Goal: Book appointment/travel/reservation

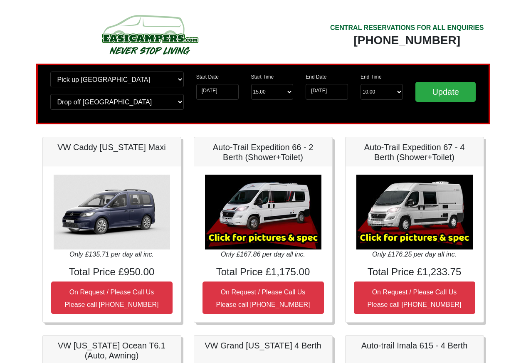
click at [50, 255] on div "Only £135.71 per day all inc. Total Price £950.00 On Request / Please Call Us P…" at bounding box center [112, 244] width 138 height 156
click at [205, 95] on input "14-08-2025" at bounding box center [217, 92] width 42 height 16
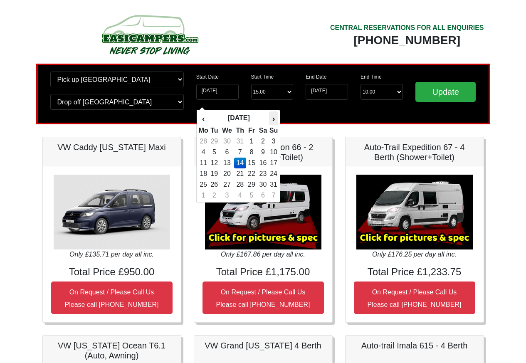
click at [273, 118] on th "›" at bounding box center [273, 118] width 9 height 14
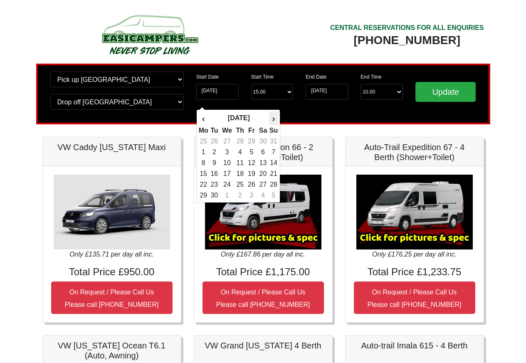
click at [273, 118] on th "›" at bounding box center [273, 118] width 9 height 14
click at [238, 163] on td "16" at bounding box center [240, 163] width 12 height 11
type input "16-04-2026"
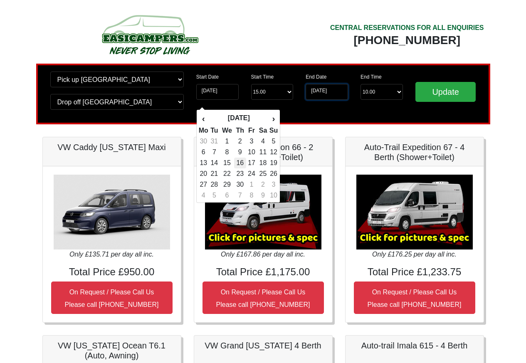
type input "[DATE]"
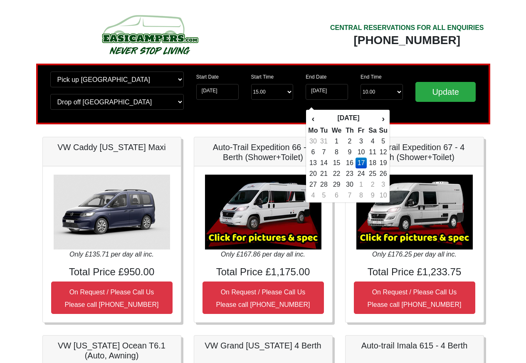
click at [360, 163] on td "17" at bounding box center [360, 163] width 11 height 11
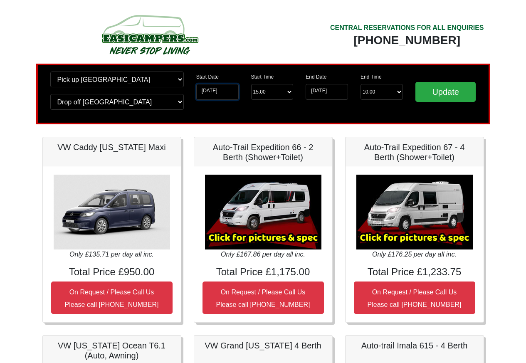
click at [205, 93] on input "16-04-2026" at bounding box center [217, 92] width 42 height 16
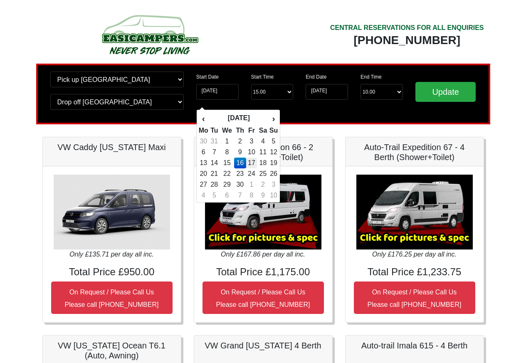
click at [252, 164] on td "17" at bounding box center [251, 163] width 11 height 11
type input "[DATE]"
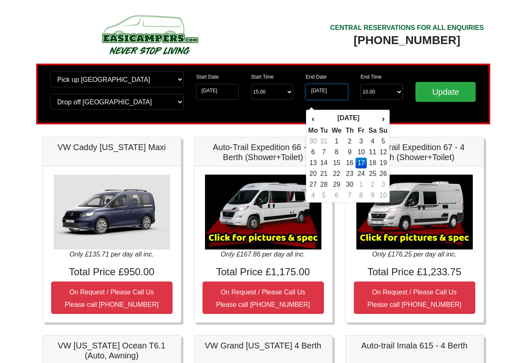
click at [333, 93] on input "[DATE]" at bounding box center [327, 92] width 42 height 16
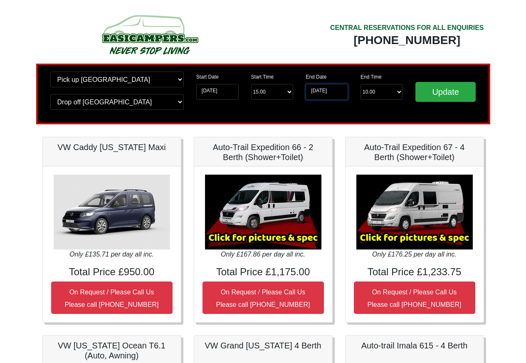
click at [333, 92] on input "[DATE]" at bounding box center [327, 92] width 42 height 16
click at [326, 93] on input "[DATE]" at bounding box center [327, 92] width 42 height 16
click at [415, 82] on input "Update" at bounding box center [445, 92] width 61 height 20
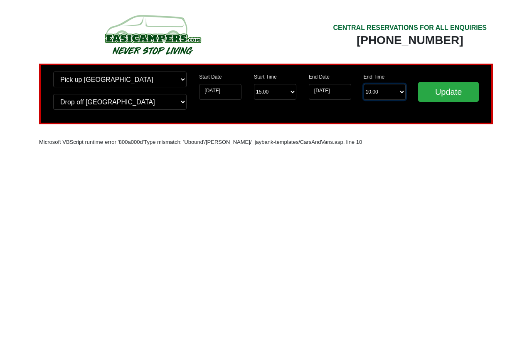
drag, startPoint x: 381, startPoint y: 93, endPoint x: 329, endPoint y: 93, distance: 52.0
click at [329, 93] on div "End Date 17-04-2026 End Time End Time 10.00 -------- 08.00 am 09.00 am 10.00 am…" at bounding box center [358, 85] width 110 height 28
click at [329, 93] on input "[DATE]" at bounding box center [330, 92] width 42 height 16
click at [418, 82] on input "Update" at bounding box center [448, 92] width 61 height 20
